Goal: Task Accomplishment & Management: Manage account settings

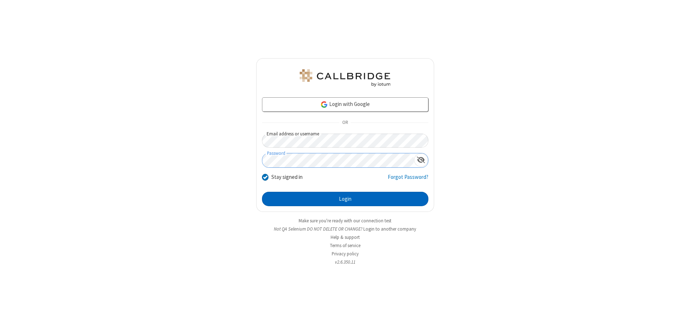
click at [345, 199] on button "Login" at bounding box center [345, 199] width 166 height 14
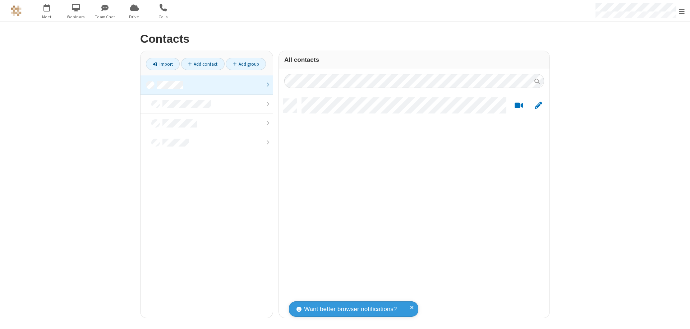
click at [207, 85] on link at bounding box center [207, 85] width 132 height 19
click at [203, 64] on link "Add contact" at bounding box center [203, 64] width 44 height 12
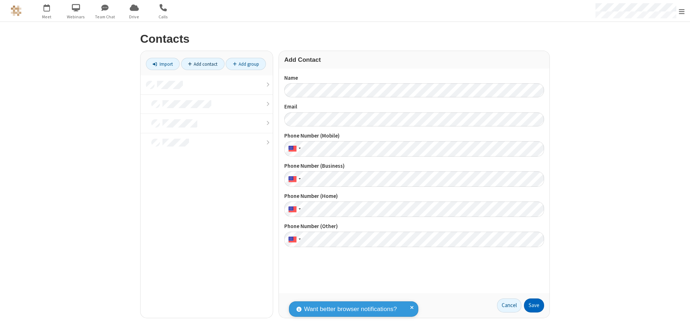
click at [534, 306] on button "Save" at bounding box center [534, 306] width 20 height 14
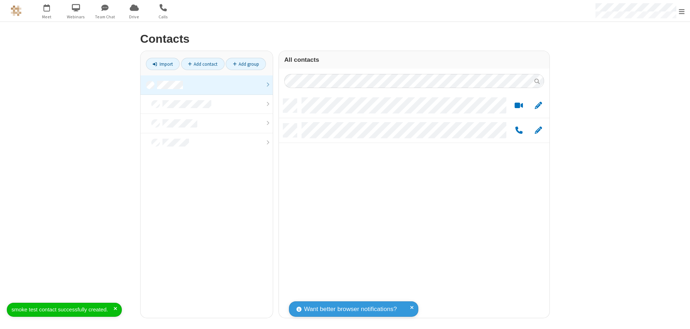
scroll to position [219, 265]
